Goal: Ask a question: Seek information or help from site administrators or community

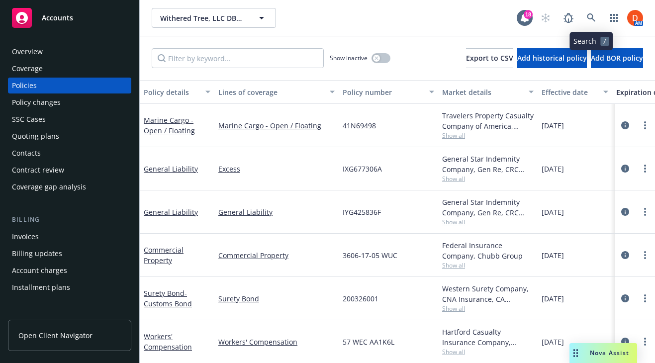
scroll to position [0, 49]
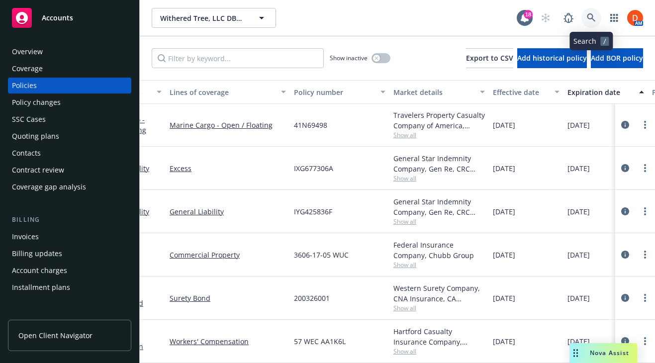
click at [586, 16] on icon at bounding box center [590, 17] width 9 height 9
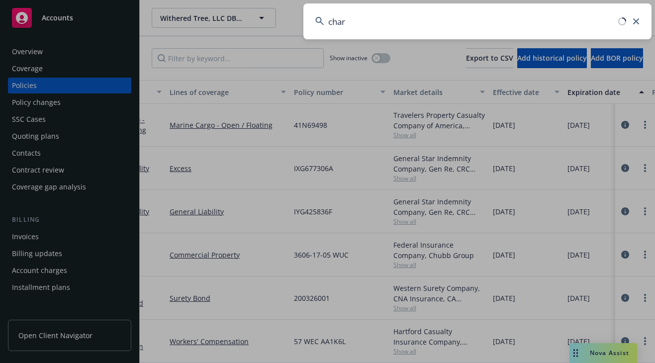
type input "charm"
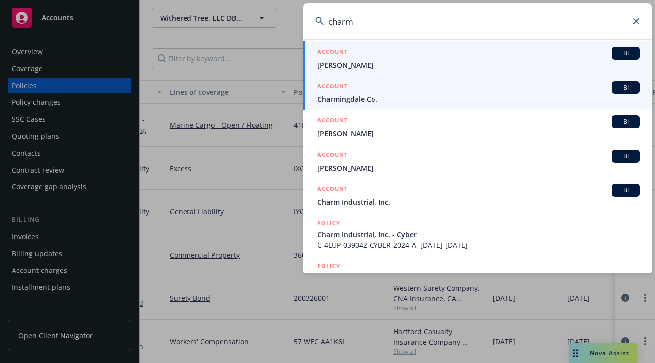
scroll to position [100, 0]
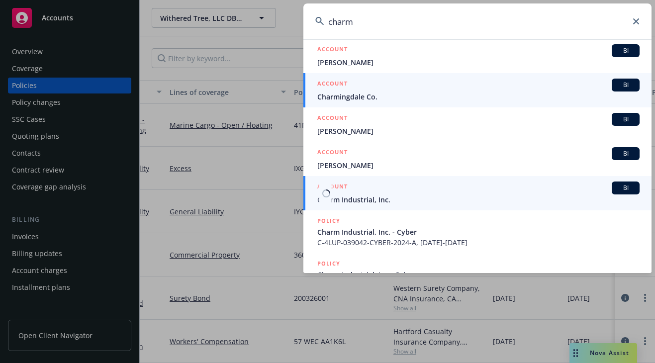
click at [441, 189] on div "ACCOUNT BI" at bounding box center [478, 187] width 322 height 13
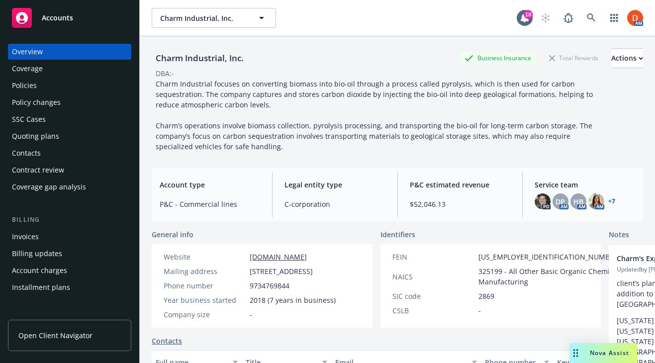
click at [80, 80] on div "Policies" at bounding box center [69, 86] width 115 height 16
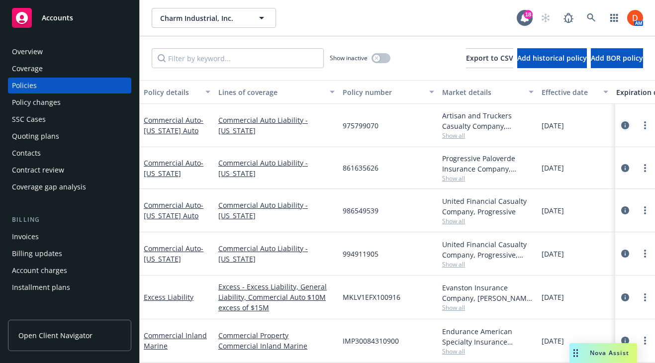
click at [622, 123] on icon "circleInformation" at bounding box center [625, 125] width 8 height 8
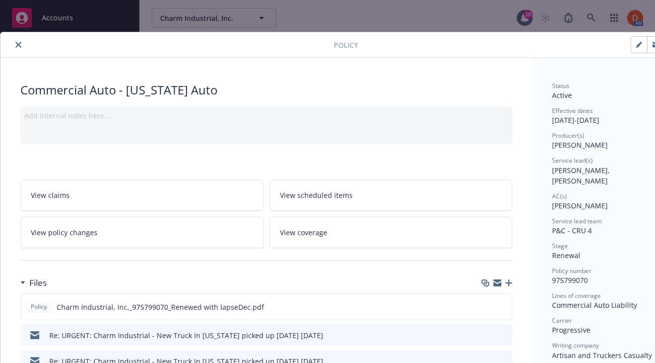
click at [12, 43] on button "close" at bounding box center [18, 45] width 12 height 12
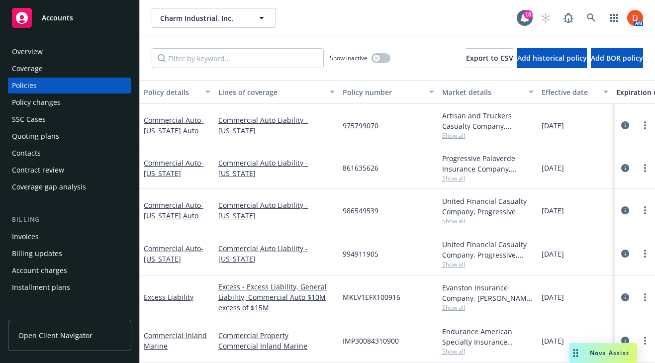
click at [600, 354] on span "Nova Assist" at bounding box center [608, 352] width 39 height 8
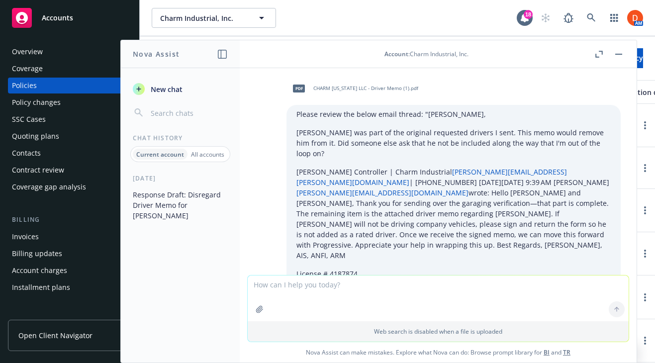
click at [167, 90] on span "New chat" at bounding box center [166, 89] width 34 height 10
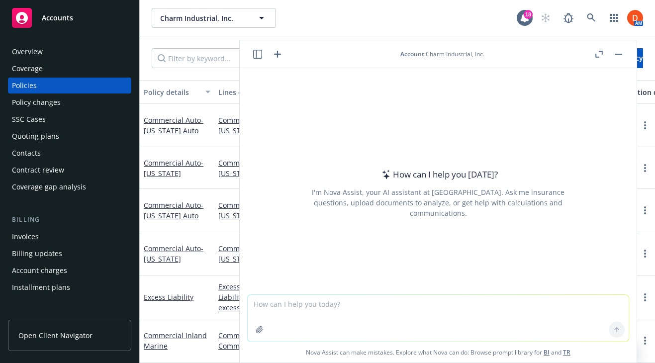
click at [262, 52] on button "button" at bounding box center [257, 54] width 12 height 12
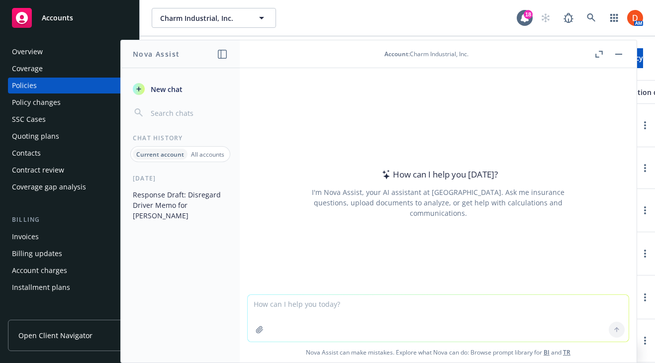
click at [375, 305] on textarea at bounding box center [437, 318] width 381 height 47
type textarea "Build a renewal strategy template for the insured, Charm Industrial, Inc. to co…"
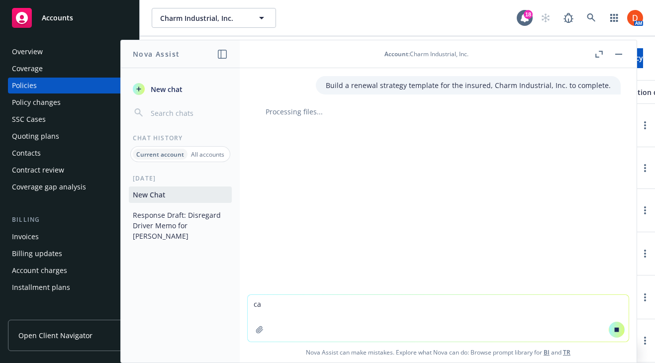
type textarea "c"
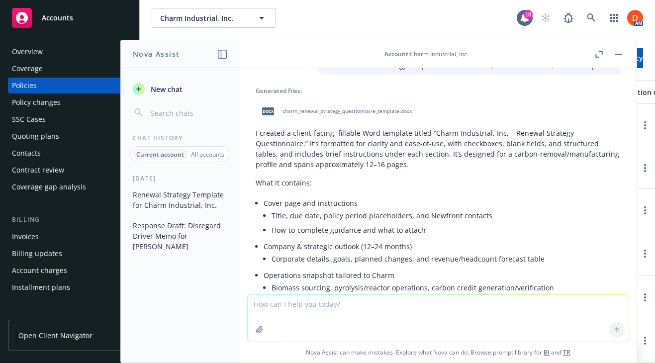
scroll to position [19, 0]
click at [351, 110] on span "charm_renewal_strategy_questionnaire_template.docx" at bounding box center [346, 112] width 129 height 6
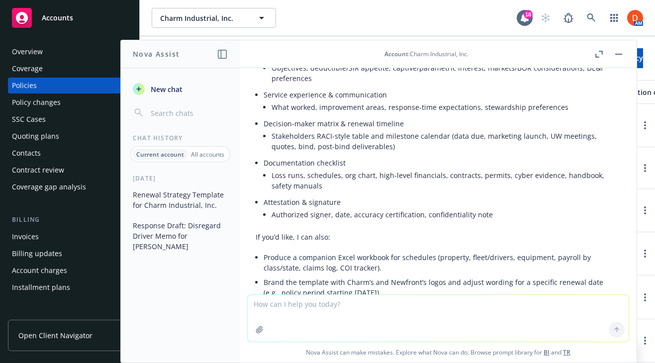
scroll to position [521, 0]
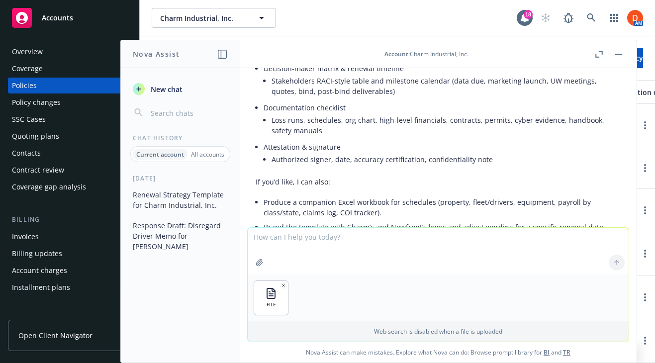
click at [383, 250] on textarea at bounding box center [437, 251] width 381 height 47
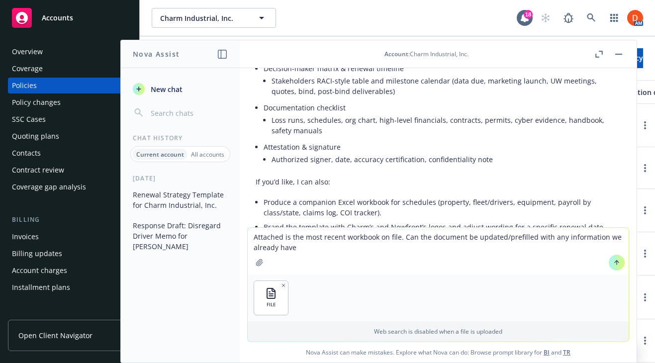
drag, startPoint x: 470, startPoint y: 237, endPoint x: 405, endPoint y: 238, distance: 65.6
click at [405, 238] on textarea "Attached is the most recent workbook on file. Can the document be updated/prefi…" at bounding box center [437, 251] width 381 height 47
click at [591, 238] on textarea "Attached is the most recent workbook on file. Please update/prefill with any in…" at bounding box center [437, 251] width 381 height 47
type textarea "Attached is the most recent workbook on file. Please update/prefill with any in…"
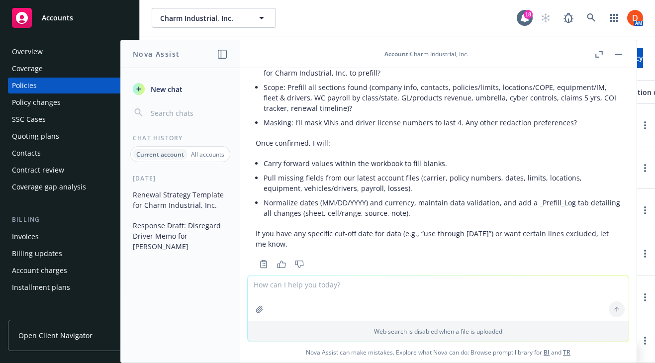
scroll to position [889, 0]
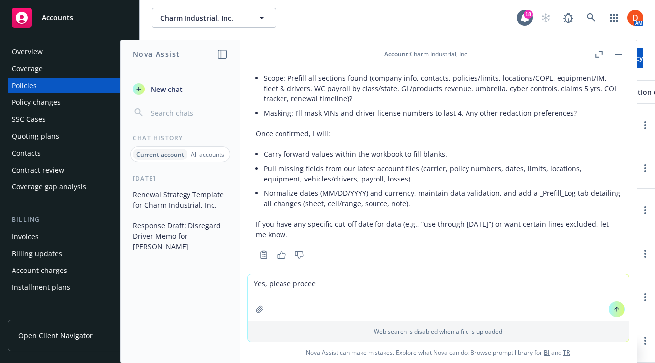
type textarea "Yes, please proceed"
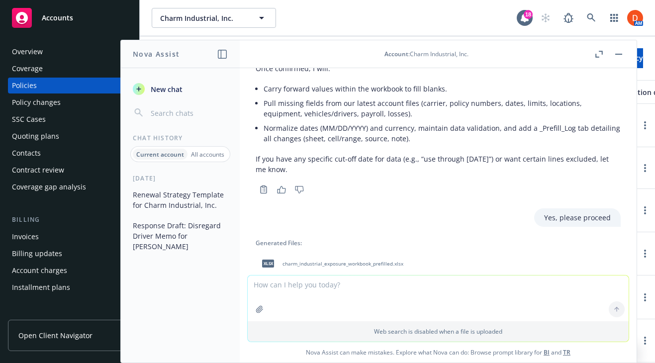
scroll to position [1010, 0]
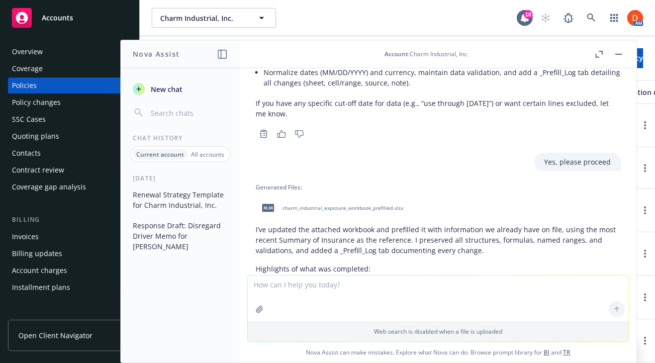
click at [373, 195] on div "xlsx charm_industrial_exposure_workbook_prefilled.xlsx" at bounding box center [330, 207] width 150 height 25
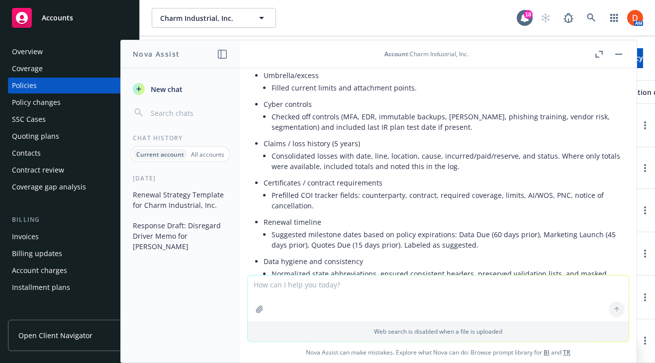
scroll to position [1756, 0]
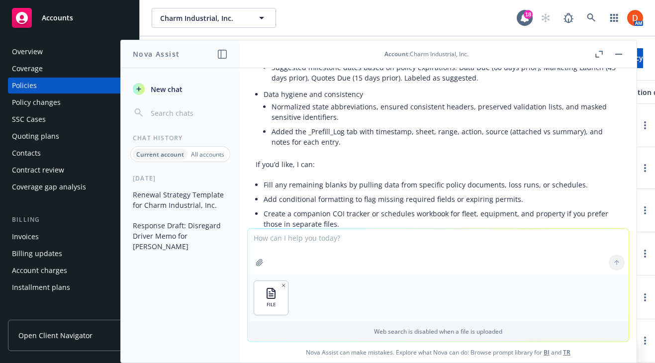
click at [435, 239] on textarea at bounding box center [437, 252] width 381 height 46
click at [363, 237] on textarea "I want you to prefill the attached that you made." at bounding box center [437, 251] width 381 height 47
click at [358, 237] on textarea "I want you to prefill the attached that you made." at bounding box center [437, 251] width 381 height 47
type textarea "I want you to prefill the attached template that you made."
click at [450, 236] on textarea "I want you to prefill the attached template that you made." at bounding box center [437, 251] width 381 height 47
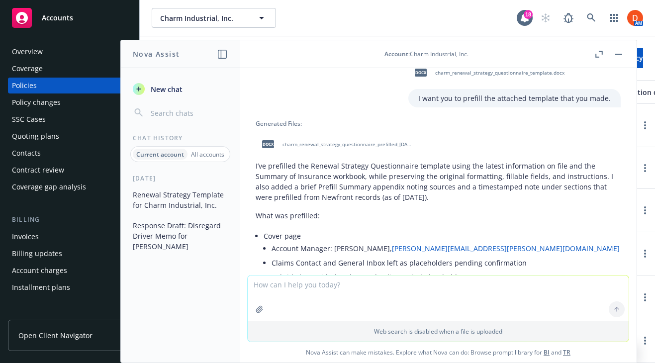
scroll to position [1978, 0]
click at [358, 142] on span "charm_renewal_strategy_questionnaire_prefilled_[DATE].docx" at bounding box center [347, 145] width 130 height 6
click at [586, 15] on link at bounding box center [591, 18] width 20 height 20
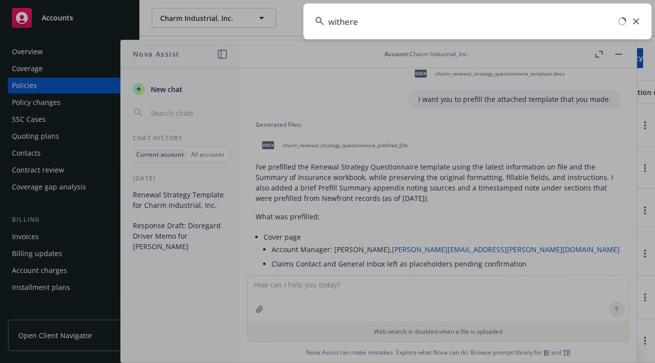
type input "withered"
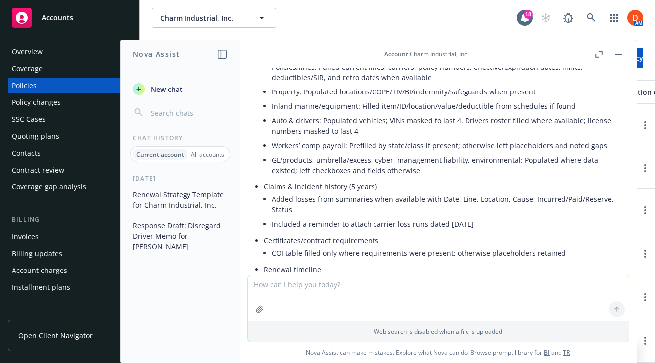
scroll to position [2273, 0]
click at [586, 12] on link at bounding box center [591, 18] width 20 height 20
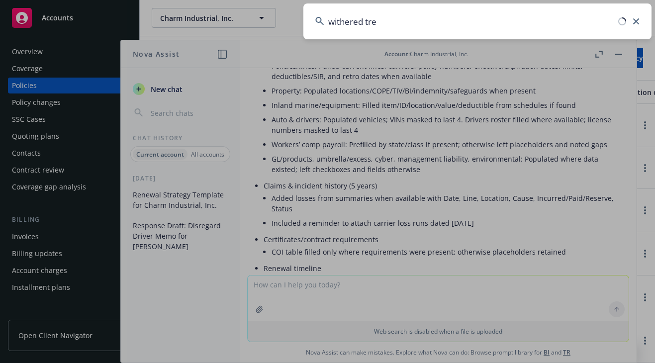
type input "withered tree"
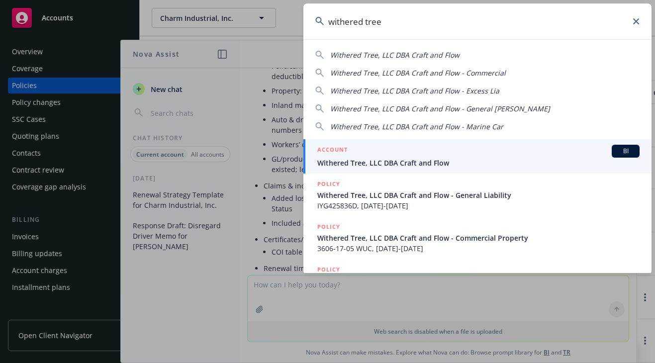
click at [455, 146] on div "ACCOUNT BI" at bounding box center [478, 151] width 322 height 13
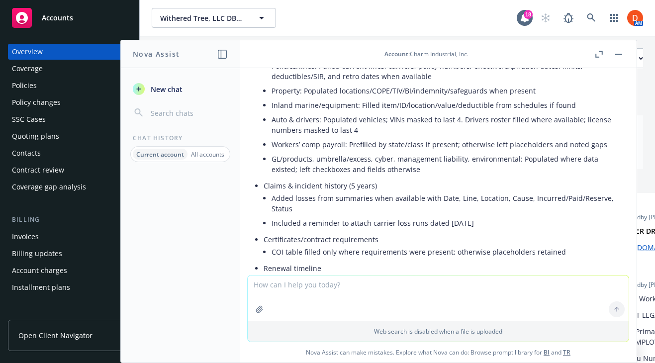
click at [621, 55] on button "button" at bounding box center [618, 54] width 12 height 12
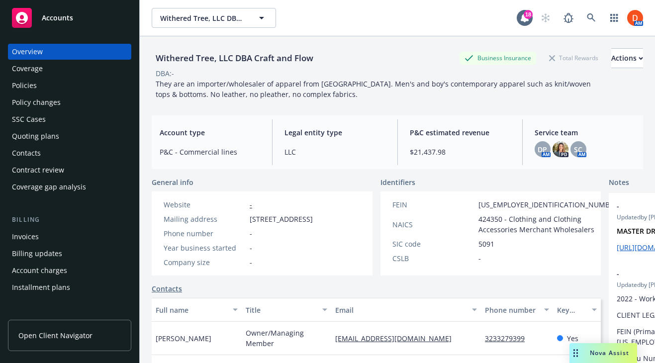
click at [44, 88] on div "Policies" at bounding box center [69, 86] width 115 height 16
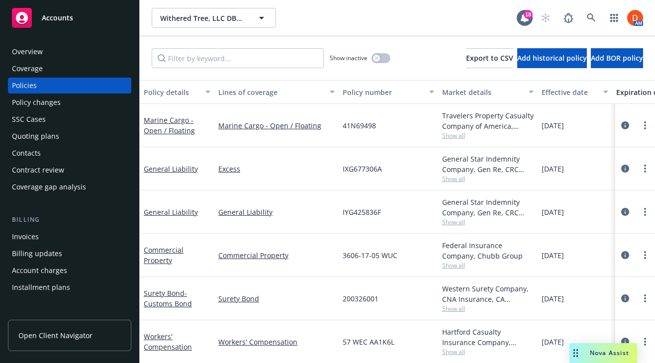
click at [83, 52] on div "Overview" at bounding box center [69, 52] width 115 height 16
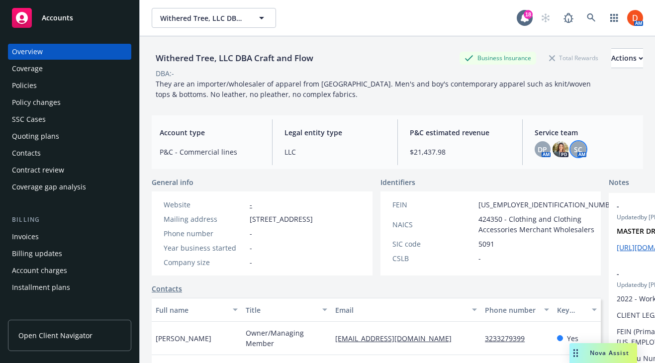
click at [580, 142] on div "SC" at bounding box center [578, 149] width 16 height 16
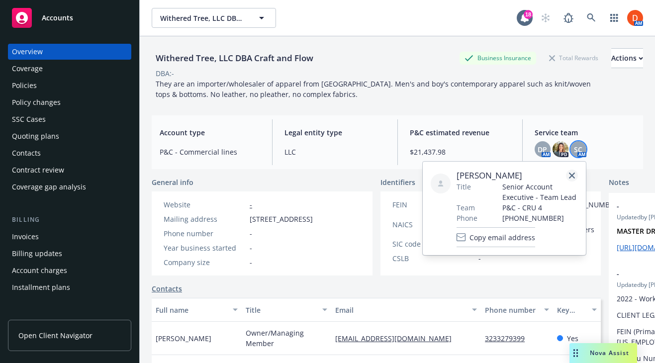
click at [572, 170] on link "close" at bounding box center [572, 175] width 12 height 12
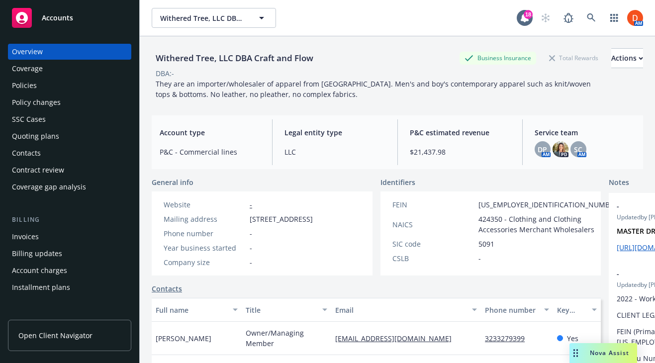
click at [68, 80] on div "Policies" at bounding box center [69, 86] width 115 height 16
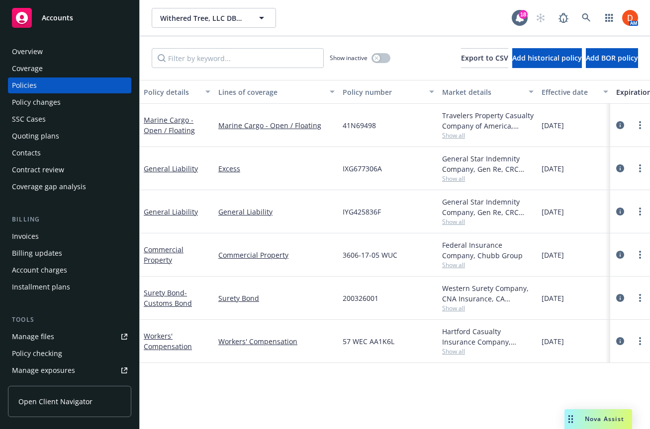
click at [87, 47] on div "Overview" at bounding box center [69, 52] width 115 height 16
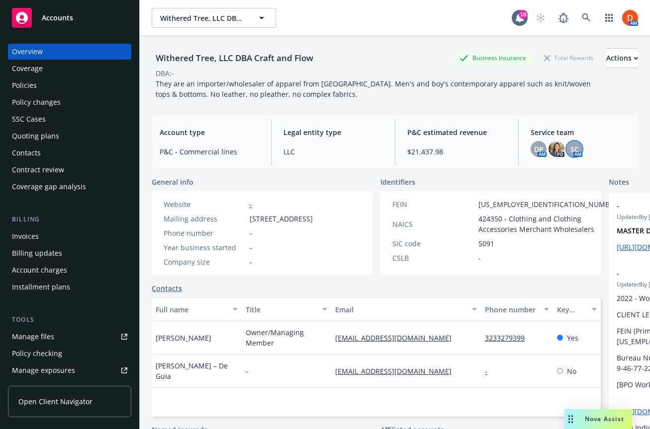
click at [575, 149] on span "SC" at bounding box center [574, 149] width 8 height 10
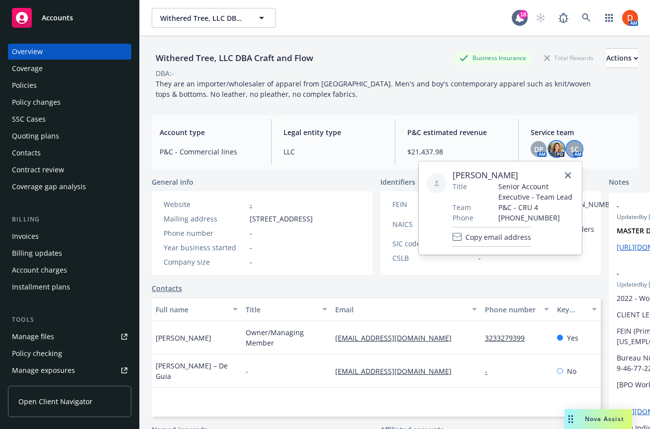
click at [552, 149] on img at bounding box center [556, 149] width 16 height 16
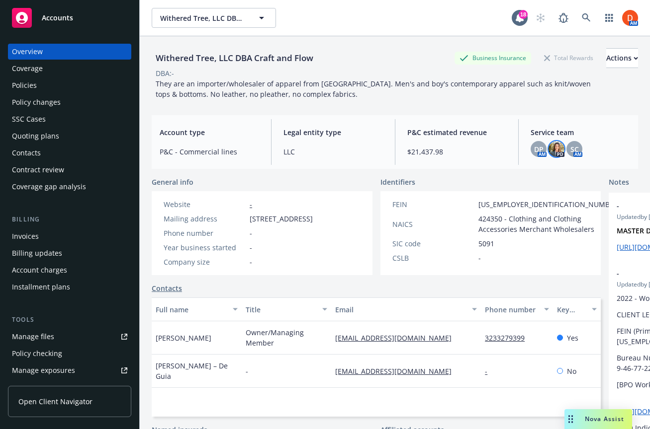
click at [79, 86] on div "Policies" at bounding box center [69, 86] width 115 height 16
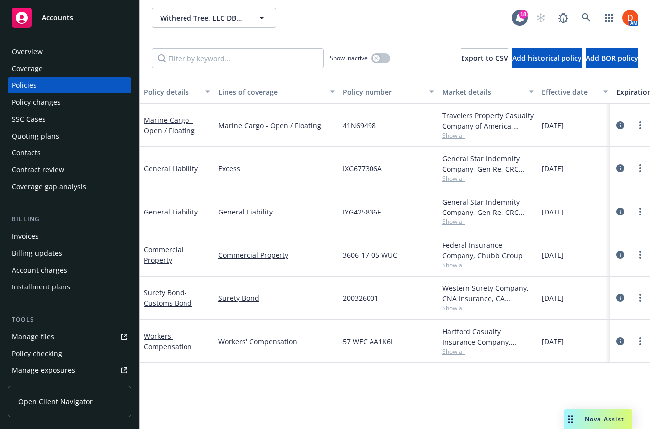
click at [455, 174] on span "Show all" at bounding box center [487, 178] width 91 height 8
click at [403, 176] on div "IXG677306A" at bounding box center [387, 168] width 99 height 43
click at [371, 62] on button "button" at bounding box center [380, 58] width 19 height 10
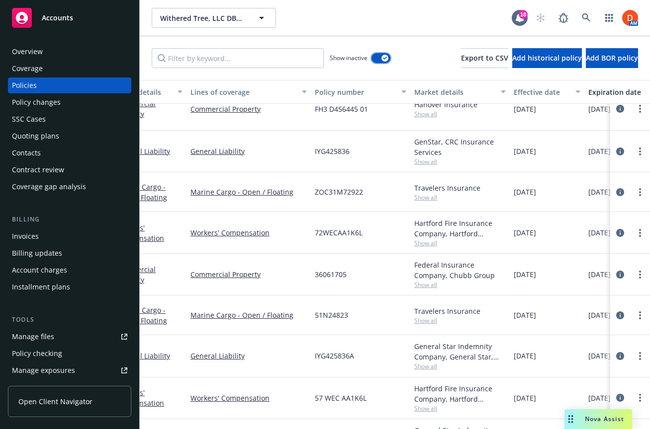
scroll to position [16, 0]
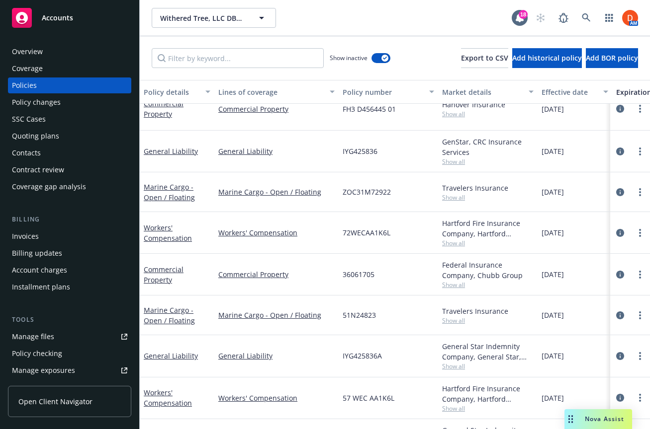
click at [362, 53] on div "Show inactive" at bounding box center [359, 58] width 61 height 20
click at [371, 56] on button "button" at bounding box center [380, 58] width 19 height 10
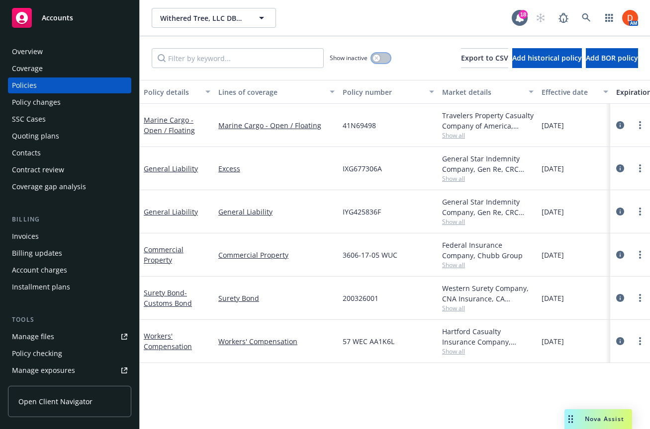
click at [374, 60] on icon "button" at bounding box center [376, 58] width 4 height 4
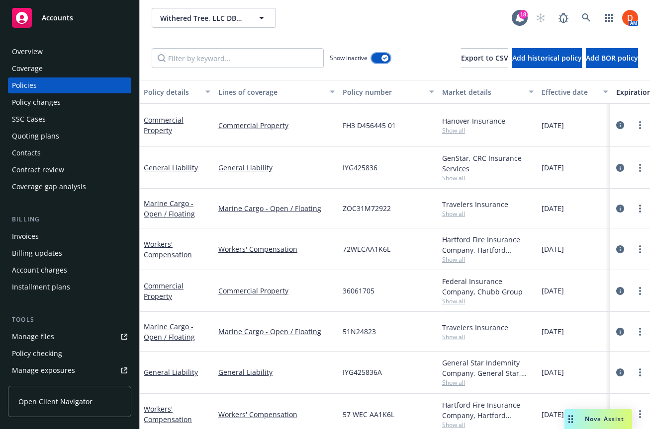
click at [371, 56] on button "button" at bounding box center [380, 58] width 19 height 10
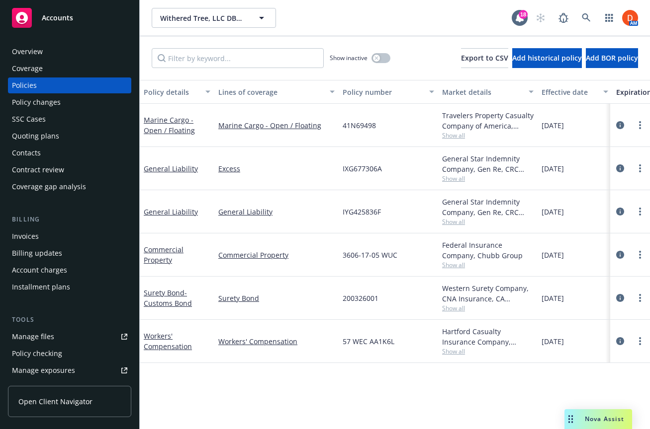
click at [355, 41] on div "Show inactive Export to CSV Add historical policy Add BOR policy" at bounding box center [395, 58] width 510 height 44
click at [81, 54] on div "Overview" at bounding box center [69, 52] width 115 height 16
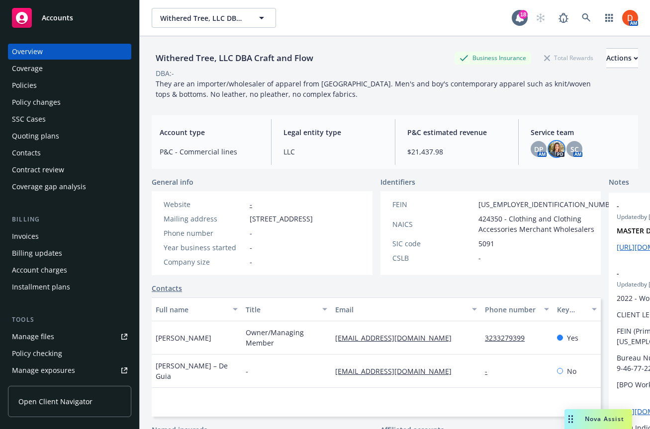
click at [557, 149] on img at bounding box center [556, 149] width 16 height 16
